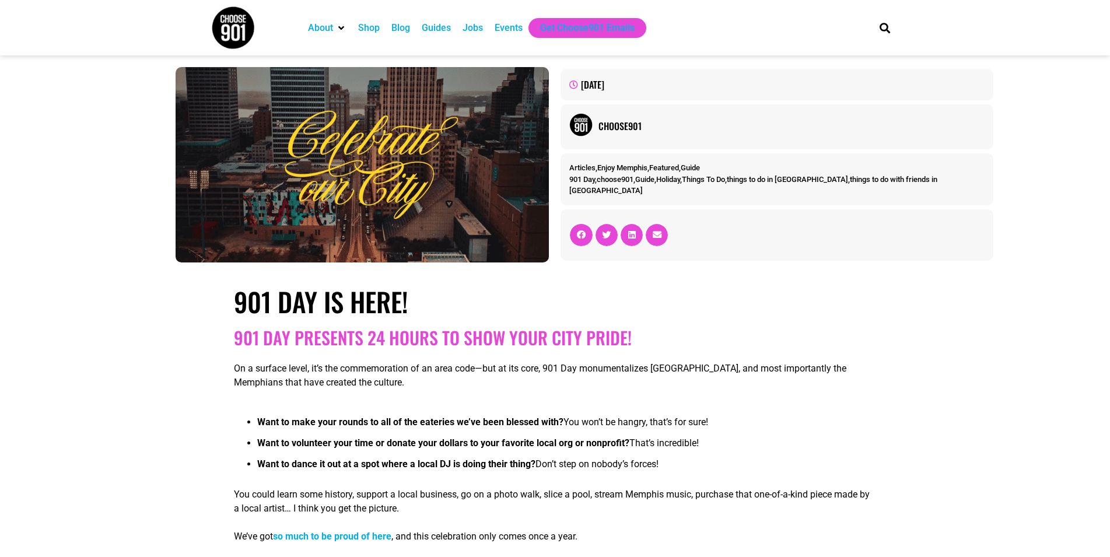
click at [239, 23] on img at bounding box center [233, 28] width 44 height 44
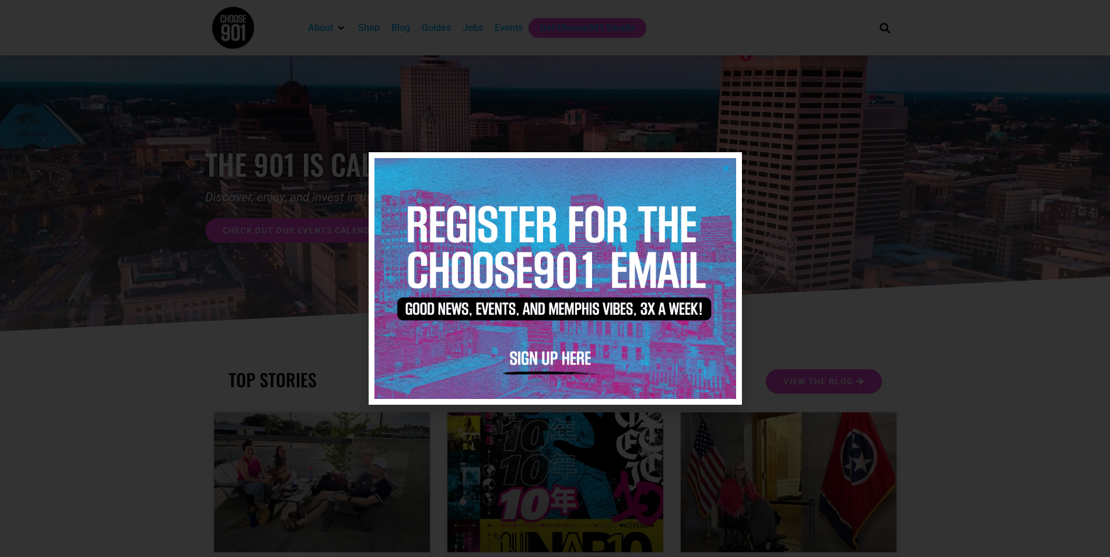
click at [726, 169] on icon "Close" at bounding box center [726, 168] width 9 height 9
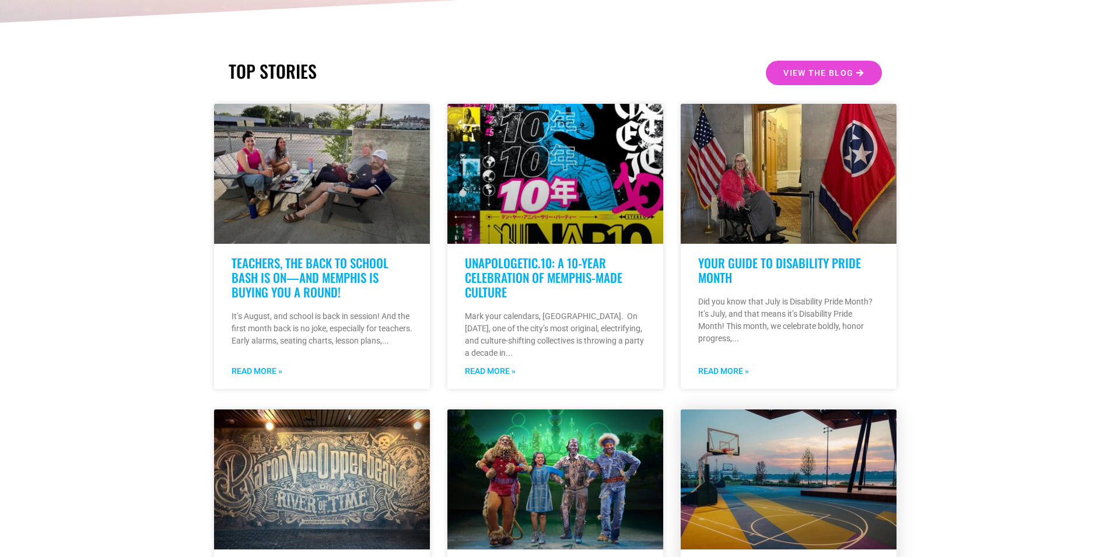
scroll to position [417, 0]
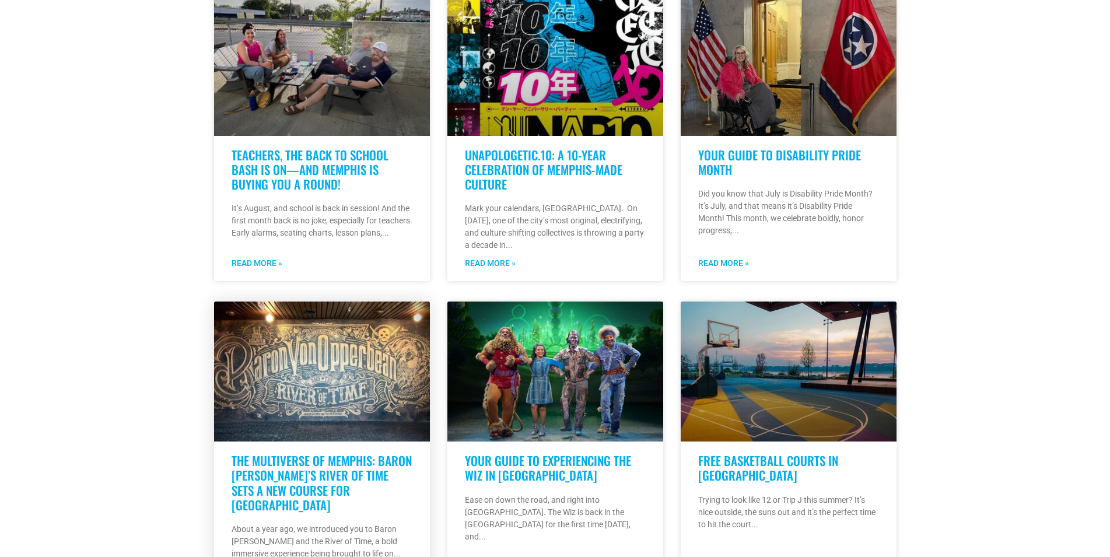
click at [357, 493] on link "The Multiverse of Memphis: Baron [PERSON_NAME]’s River of Time Sets a New Cours…" at bounding box center [322, 483] width 180 height 62
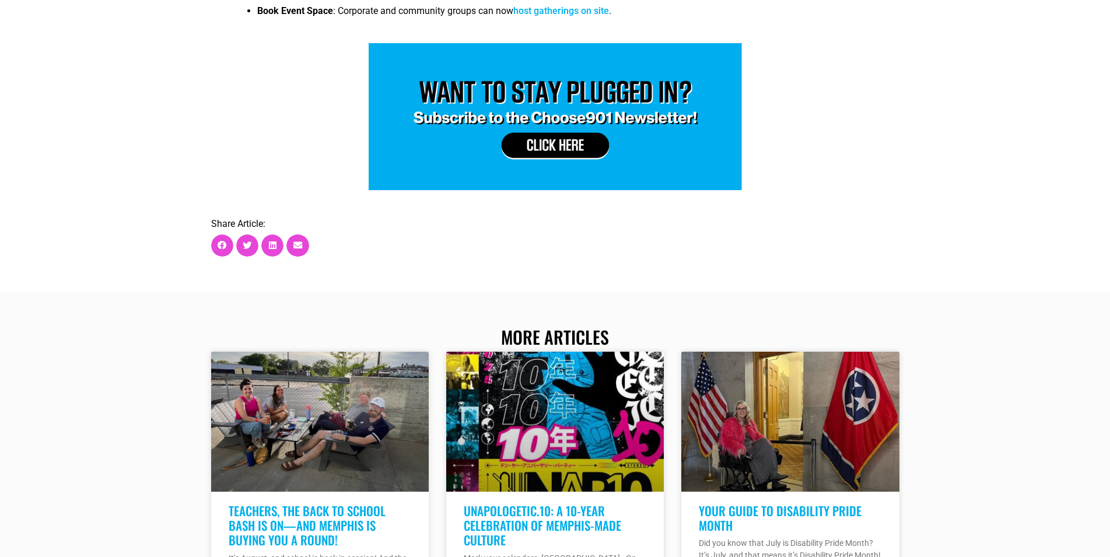
scroll to position [3332, 0]
